Goal: Task Accomplishment & Management: Manage account settings

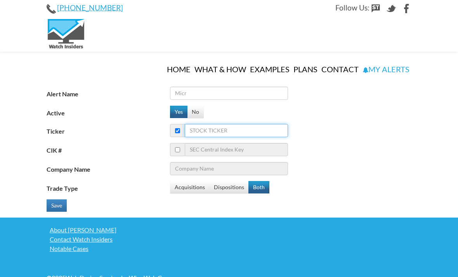
click at [202, 124] on input "Ticker" at bounding box center [236, 130] width 103 height 13
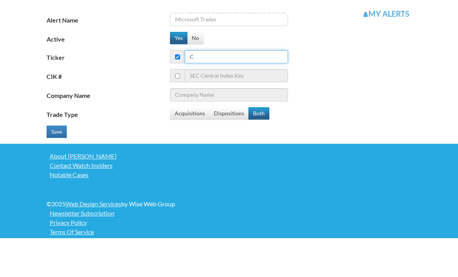
type input "Cr"
type input "Crane Co"
type input "Crnc"
type input "Cornell Companies Inc."
type input "Crnc"
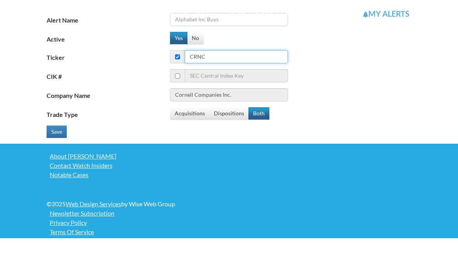
type input "Cerence Inc"
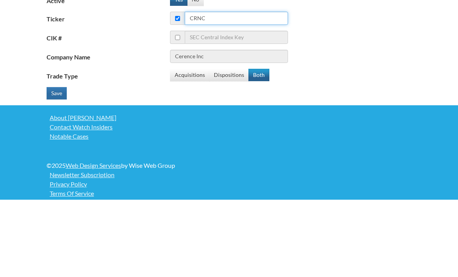
type input "Crnc"
click at [53, 164] on button "Save" at bounding box center [57, 170] width 20 height 12
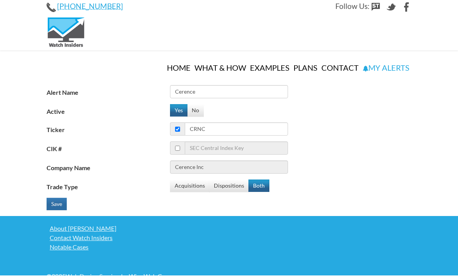
scroll to position [2, 0]
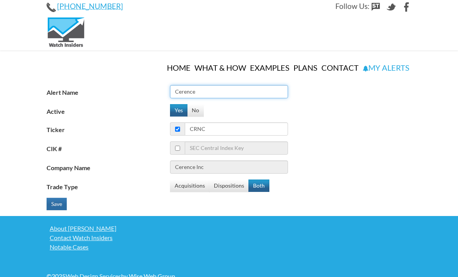
type input "Cerence"
click at [52, 198] on button "Save" at bounding box center [57, 204] width 20 height 12
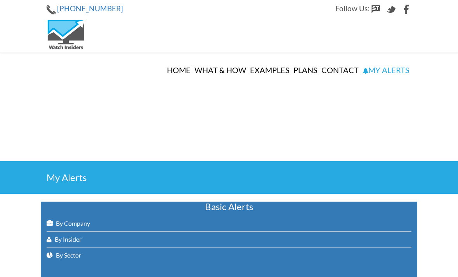
select select
